Goal: Task Accomplishment & Management: Use online tool/utility

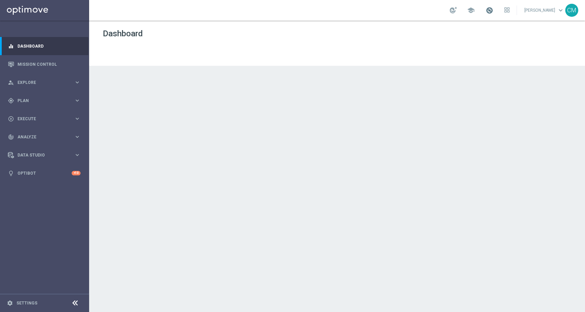
click at [490, 12] on span at bounding box center [490, 11] width 8 height 8
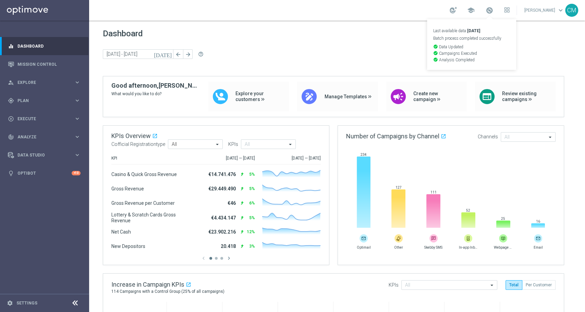
click at [556, 56] on div "today 02 Jun 2025 - 08 Jun 2025 arrow_back arrow_forward help_outline" at bounding box center [337, 54] width 469 height 10
click at [40, 61] on link "Mission Control" at bounding box center [48, 64] width 63 height 18
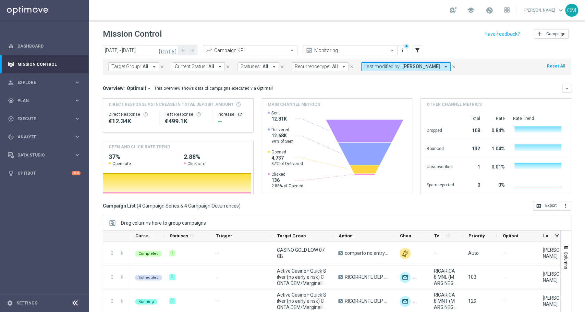
click at [174, 53] on icon "today" at bounding box center [168, 50] width 19 height 6
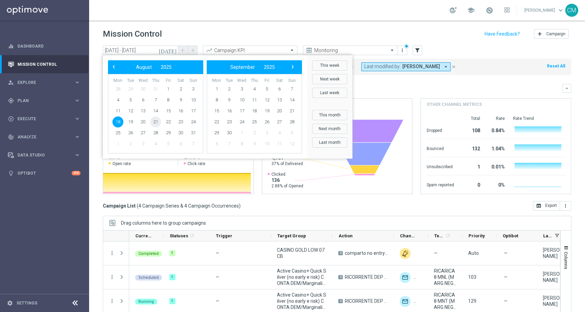
click at [156, 124] on span "21" at bounding box center [155, 122] width 11 height 11
type input "21 Aug 2025 - 21 Aug 2025"
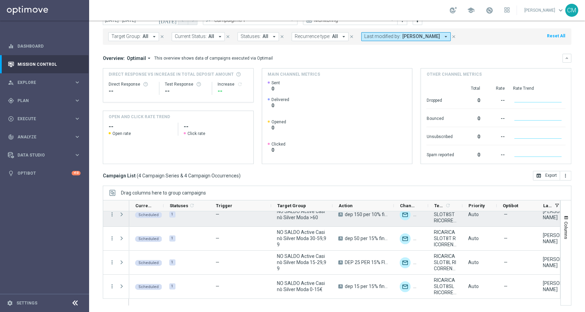
scroll to position [8, 0]
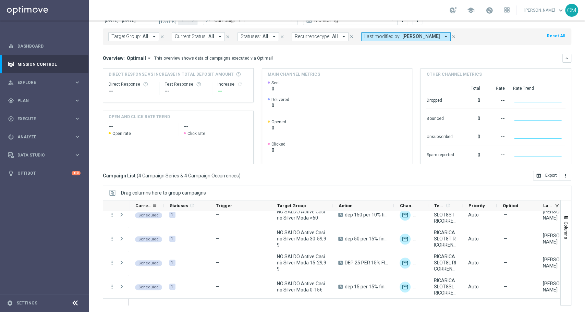
click at [156, 211] on span "Current Status 1" at bounding box center [146, 206] width 22 height 11
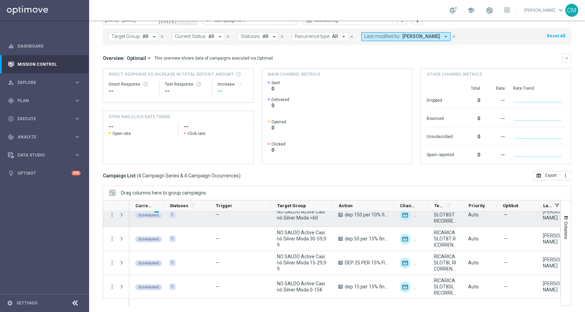
scroll to position [0, 0]
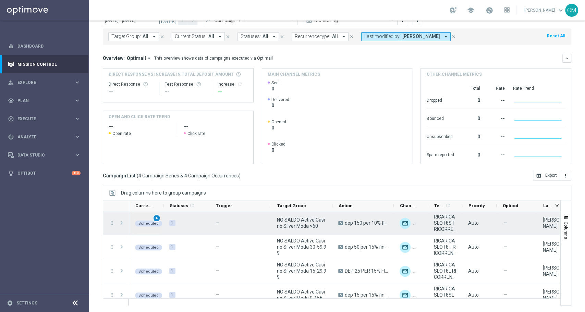
click at [155, 218] on span "play_arrow" at bounding box center [156, 218] width 5 height 5
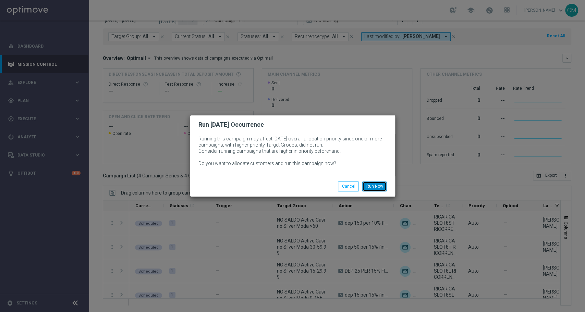
click at [376, 185] on button "Run Now" at bounding box center [375, 187] width 24 height 10
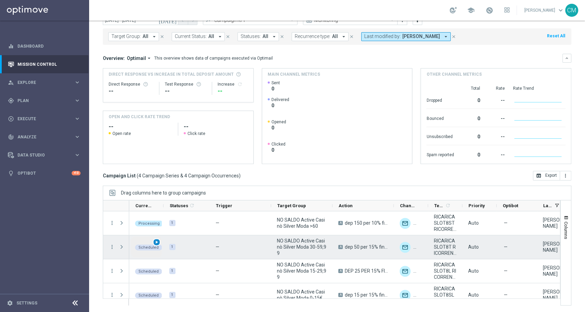
click at [159, 242] on div "play_arrow" at bounding box center [157, 243] width 8 height 8
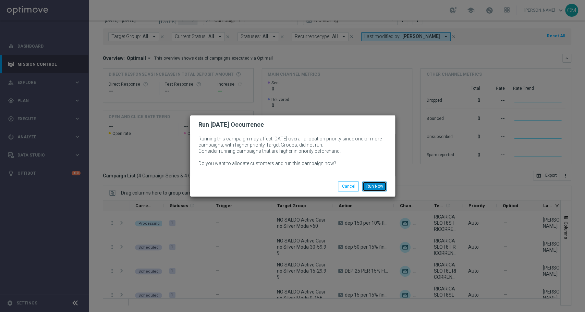
click at [376, 182] on button "Run Now" at bounding box center [375, 187] width 24 height 10
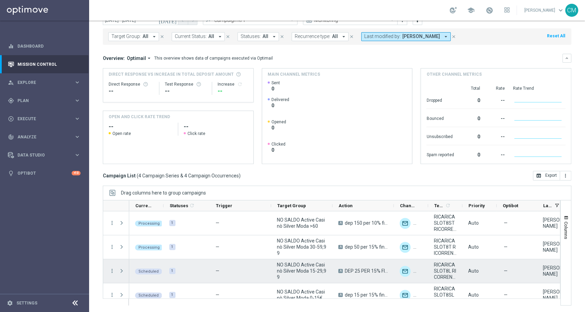
scroll to position [9, 0]
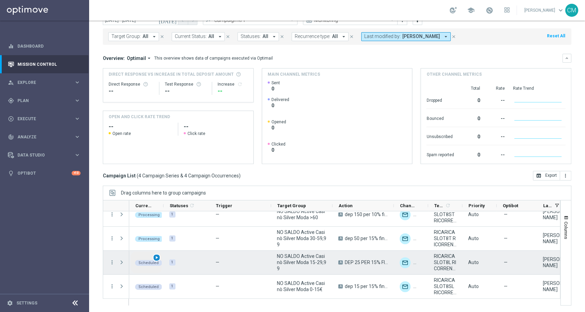
click at [155, 257] on span "play_arrow" at bounding box center [156, 258] width 5 height 5
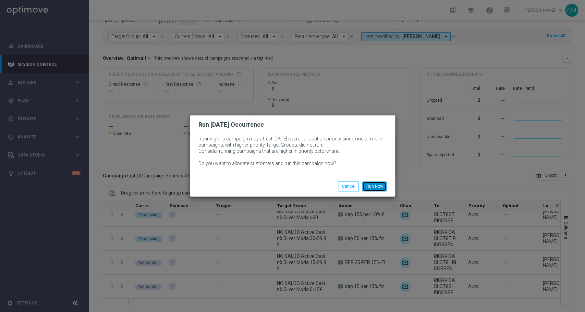
click at [378, 188] on button "Run Now" at bounding box center [375, 187] width 24 height 10
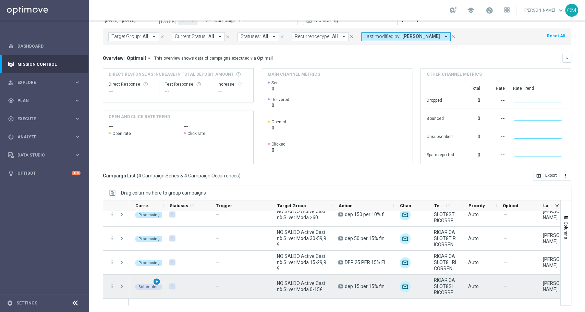
click at [158, 280] on span "play_arrow" at bounding box center [156, 282] width 5 height 5
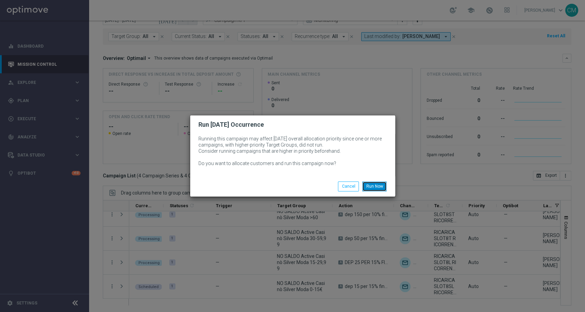
click at [370, 184] on button "Run Now" at bounding box center [375, 187] width 24 height 10
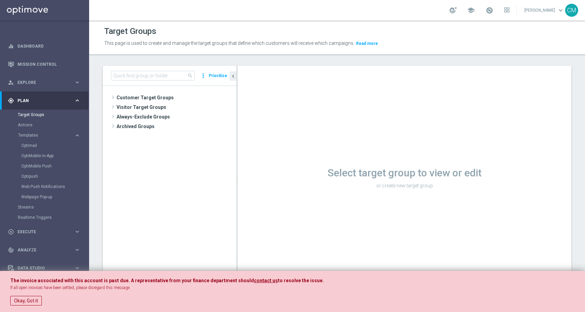
click at [148, 98] on span "Customer Target Groups" at bounding box center [177, 98] width 120 height 10
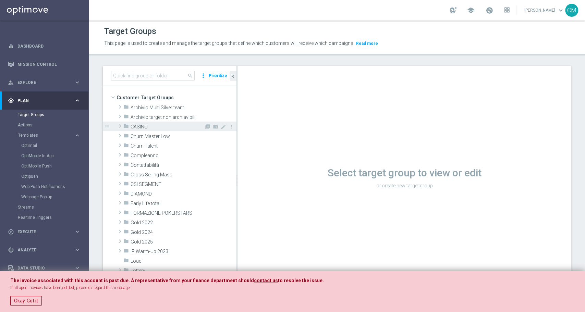
click at [145, 125] on span "CASINO" at bounding box center [168, 127] width 74 height 6
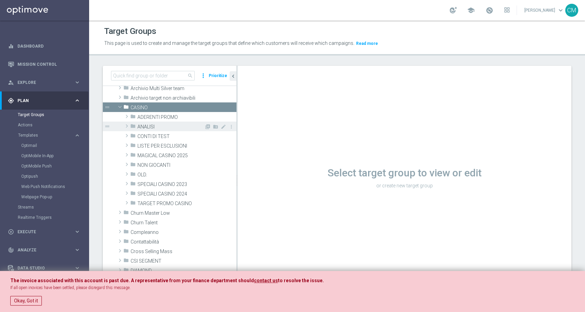
scroll to position [20, 0]
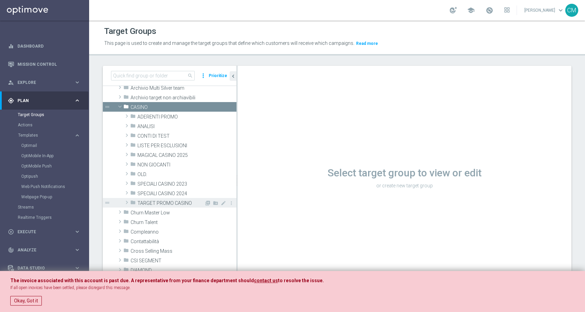
click at [149, 201] on span "TARGET PROMO CASINO" at bounding box center [171, 204] width 67 height 6
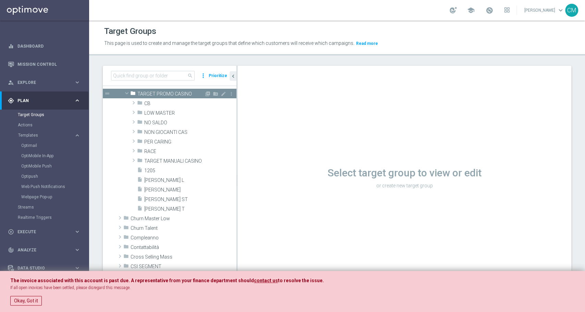
scroll to position [129, 0]
click at [167, 114] on span "LOW MASTER" at bounding box center [174, 113] width 60 height 6
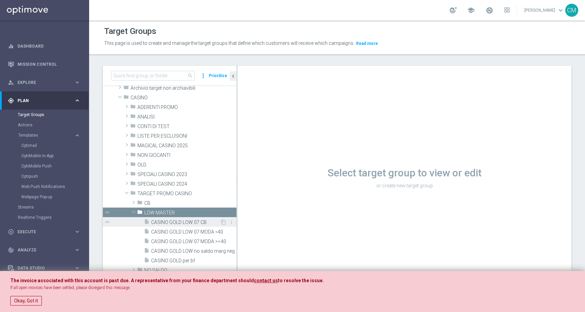
scroll to position [49, 0]
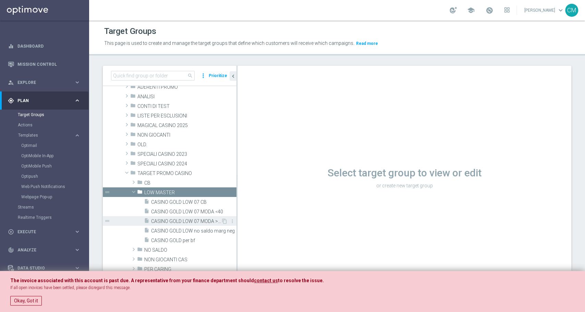
click at [195, 222] on span "CASINO GOLD LOW 07 MODA >=40" at bounding box center [186, 222] width 70 height 6
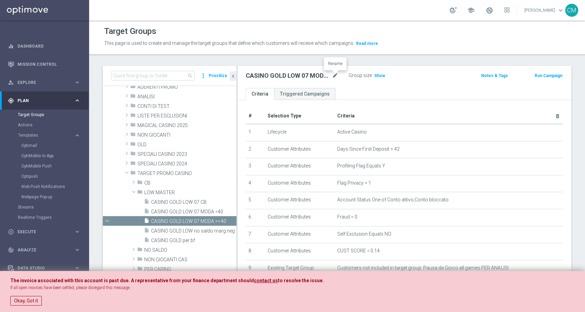
click at [336, 74] on icon "mode_edit" at bounding box center [335, 76] width 6 height 8
click at [379, 73] on h3 "Show" at bounding box center [380, 76] width 12 height 8
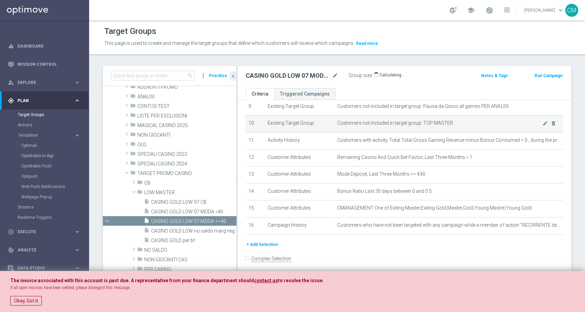
scroll to position [5, 0]
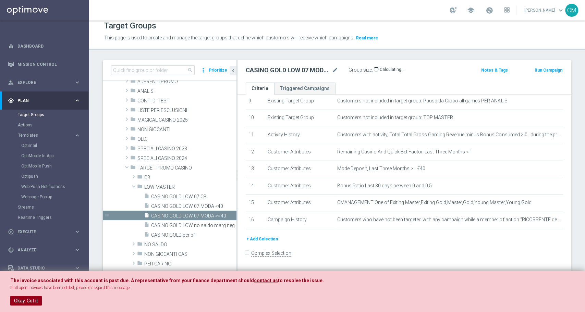
click at [33, 298] on button "Okay, Got it" at bounding box center [26, 301] width 32 height 10
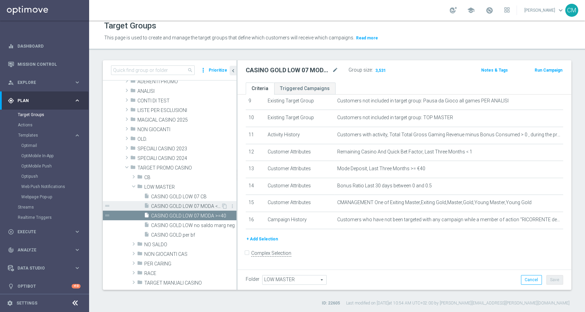
click at [187, 206] on span "CASINO GOLD LOW 07 MODA <40" at bounding box center [186, 207] width 70 height 6
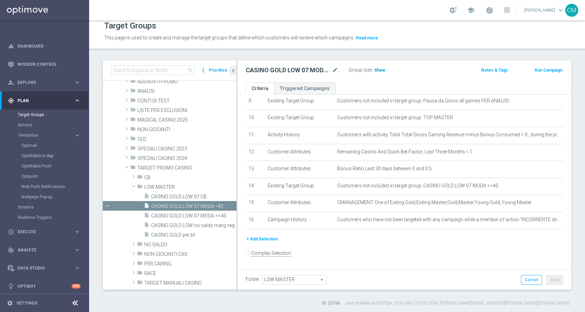
click at [378, 68] on span "Show" at bounding box center [380, 70] width 11 height 5
click at [33, 147] on link "Optimail" at bounding box center [46, 145] width 50 height 5
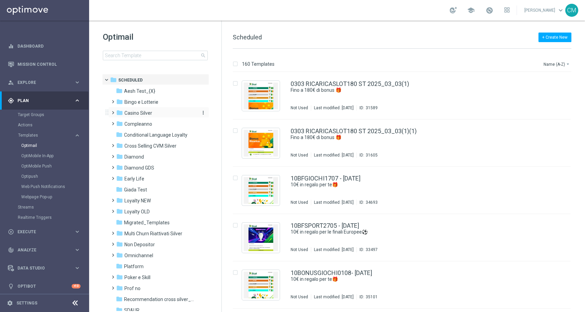
click at [148, 114] on span "Casino Silver" at bounding box center [138, 113] width 28 height 6
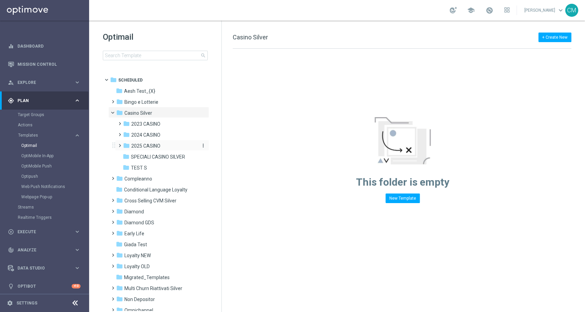
click at [162, 144] on div "folder 2025 CASINO" at bounding box center [159, 146] width 73 height 8
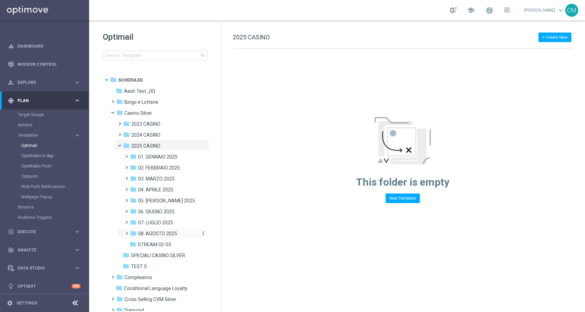
click at [148, 230] on div "folder 08. AGOSTO 2025" at bounding box center [163, 234] width 67 height 8
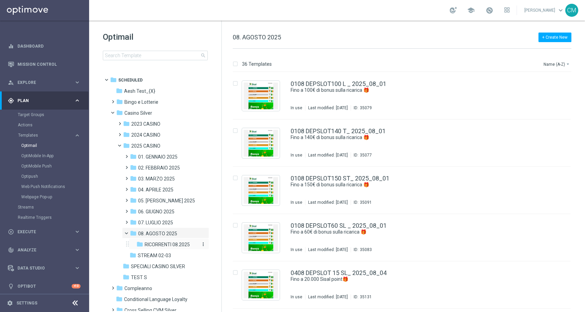
click at [170, 243] on span "RICORRENTI 08.2025" at bounding box center [167, 245] width 45 height 6
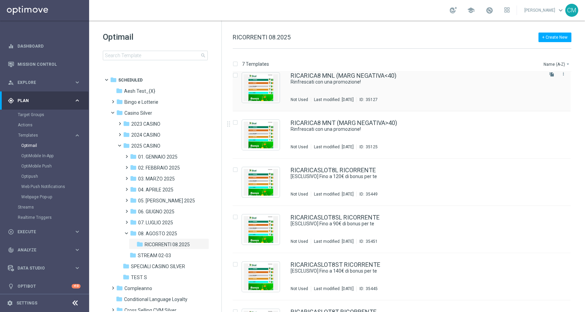
scroll to position [79, 0]
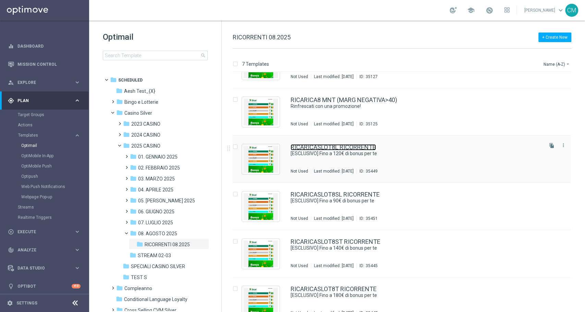
click at [369, 147] on link "RICARICASLOT8L RICORRENTE" at bounding box center [333, 147] width 85 height 6
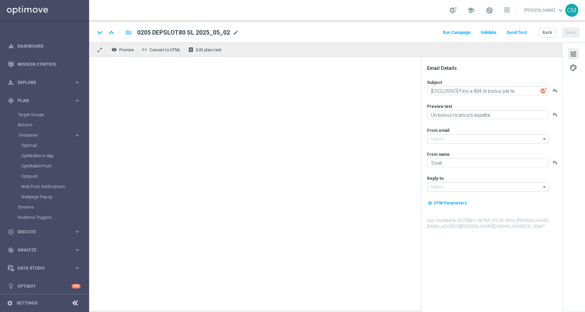
type input "[EMAIL_ADDRESS][DOMAIN_NAME]"
type textarea "[ESCLUSIVO] Fino a 120€ di bonus per te"
type textarea "Vuoi scoprire la nuova promozione per te?"
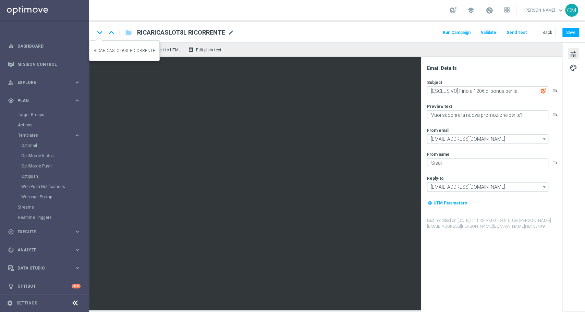
click at [102, 33] on icon "keyboard_arrow_down" at bounding box center [100, 32] width 10 height 10
click at [102, 34] on icon "keyboard_arrow_down" at bounding box center [100, 32] width 10 height 10
click at [99, 35] on icon "keyboard_arrow_down" at bounding box center [100, 32] width 10 height 10
type textarea "[ESCLUSIVO] Fino a 180€ di bonus per te"
